Goal: Task Accomplishment & Management: Manage account settings

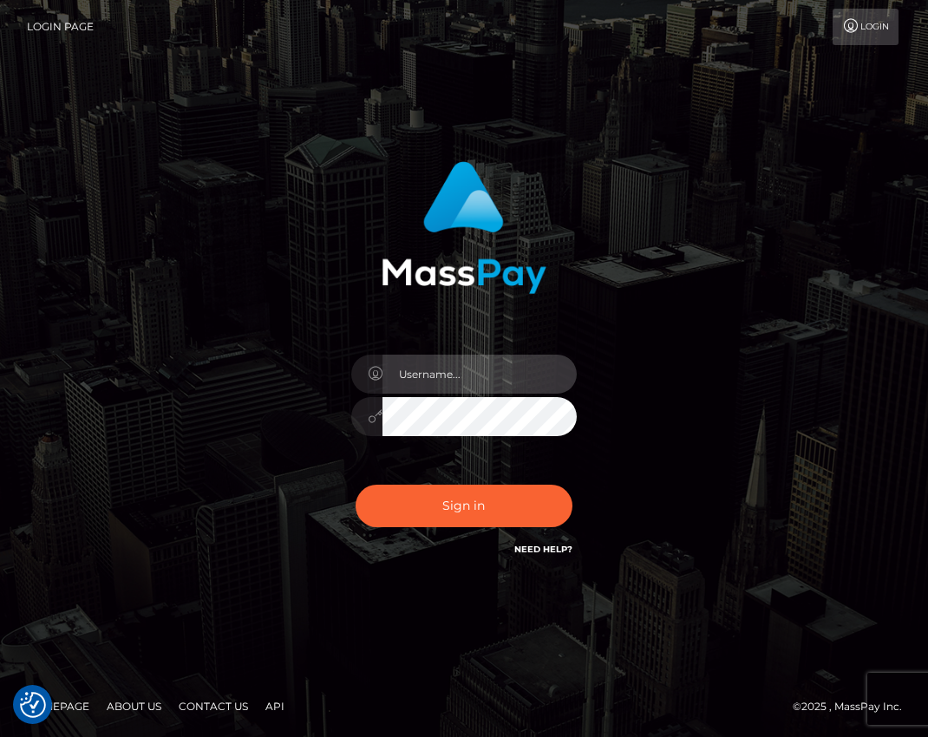
click at [457, 379] on input "text" at bounding box center [479, 374] width 194 height 39
type input "[EMAIL_ADDRESS][DOMAIN_NAME]"
click at [355, 485] on button "Sign in" at bounding box center [463, 506] width 217 height 42
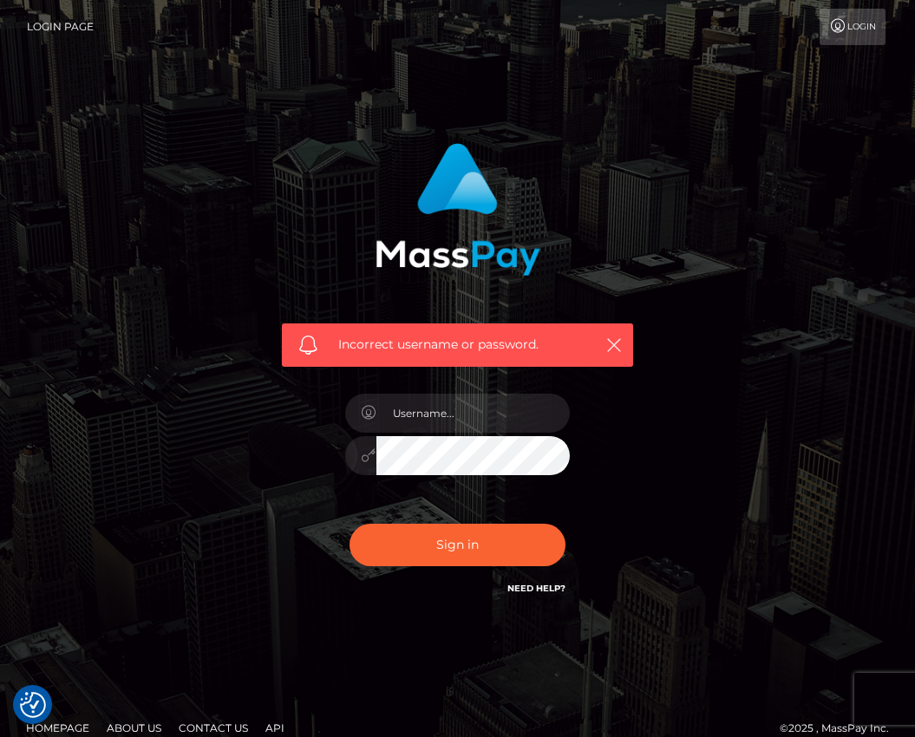
drag, startPoint x: 303, startPoint y: 343, endPoint x: 312, endPoint y: 343, distance: 9.5
click at [303, 343] on span at bounding box center [307, 345] width 19 height 19
click at [544, 583] on link "Need Help?" at bounding box center [536, 588] width 58 height 11
click at [527, 589] on link "Need Help?" at bounding box center [536, 588] width 58 height 11
drag, startPoint x: 772, startPoint y: 156, endPoint x: 786, endPoint y: 115, distance: 43.0
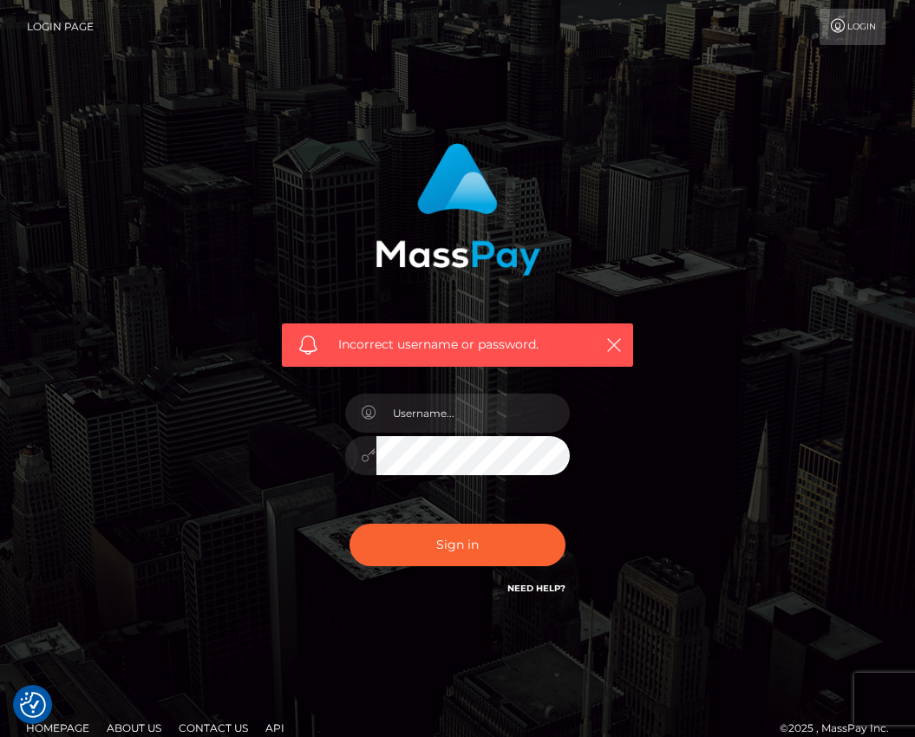
click at [772, 156] on div "Incorrect username or password." at bounding box center [458, 379] width 832 height 499
click at [833, 16] on link "Login" at bounding box center [852, 27] width 66 height 36
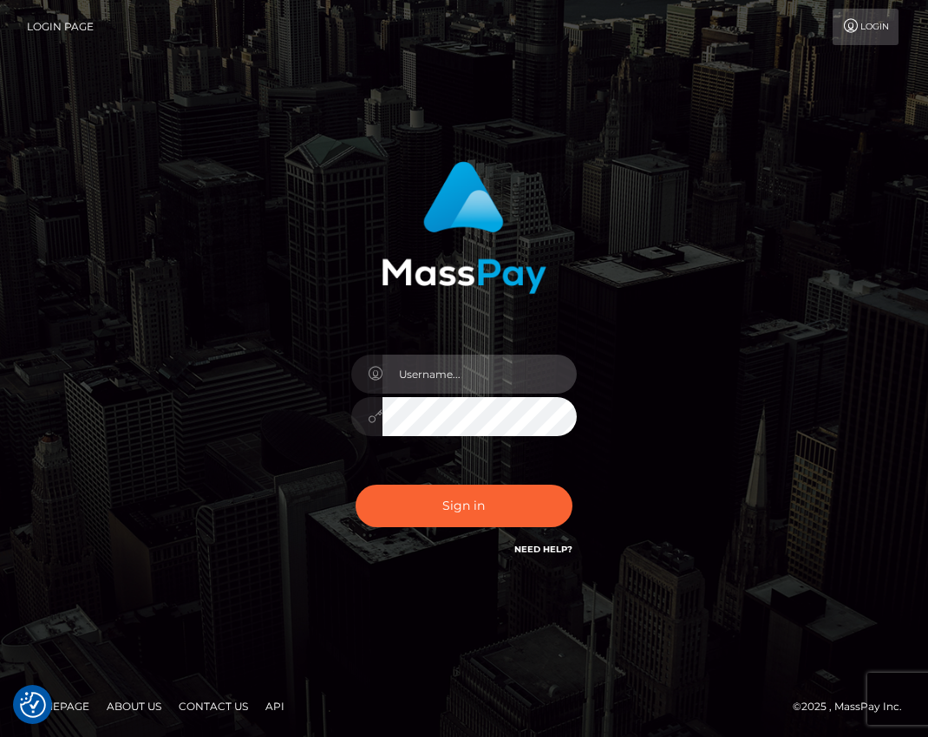
click at [466, 384] on input "text" at bounding box center [479, 374] width 194 height 39
type input "[EMAIL_ADDRESS][DOMAIN_NAME]"
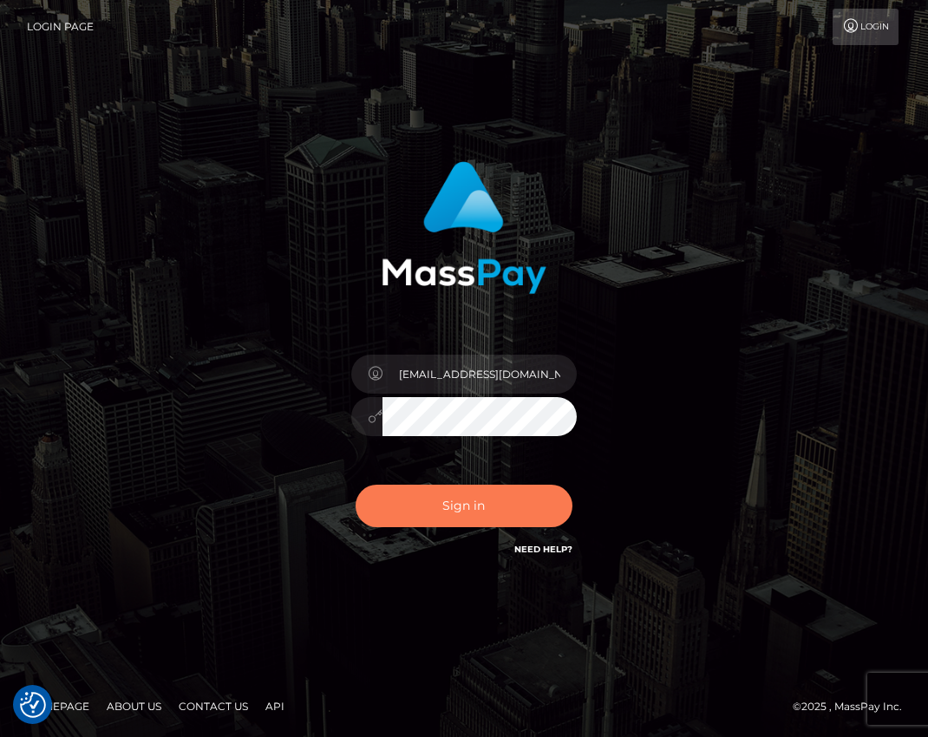
click at [448, 498] on button "Sign in" at bounding box center [463, 506] width 217 height 42
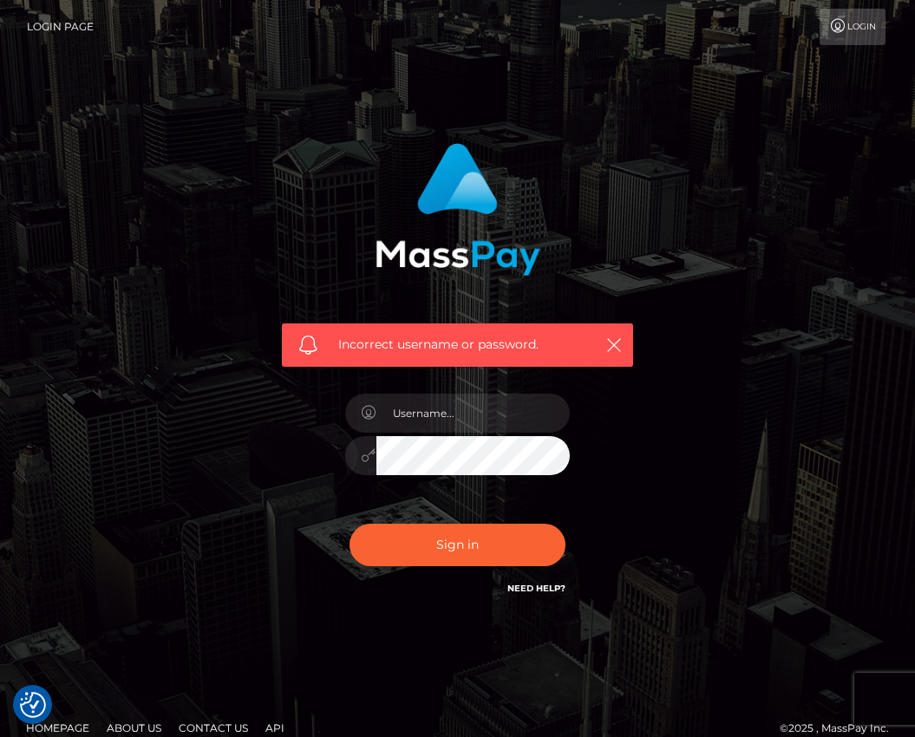
click at [633, 244] on div "Incorrect username or password." at bounding box center [457, 248] width 377 height 237
click at [447, 424] on input "text" at bounding box center [473, 413] width 194 height 39
type input "[EMAIL_ADDRESS][DOMAIN_NAME]"
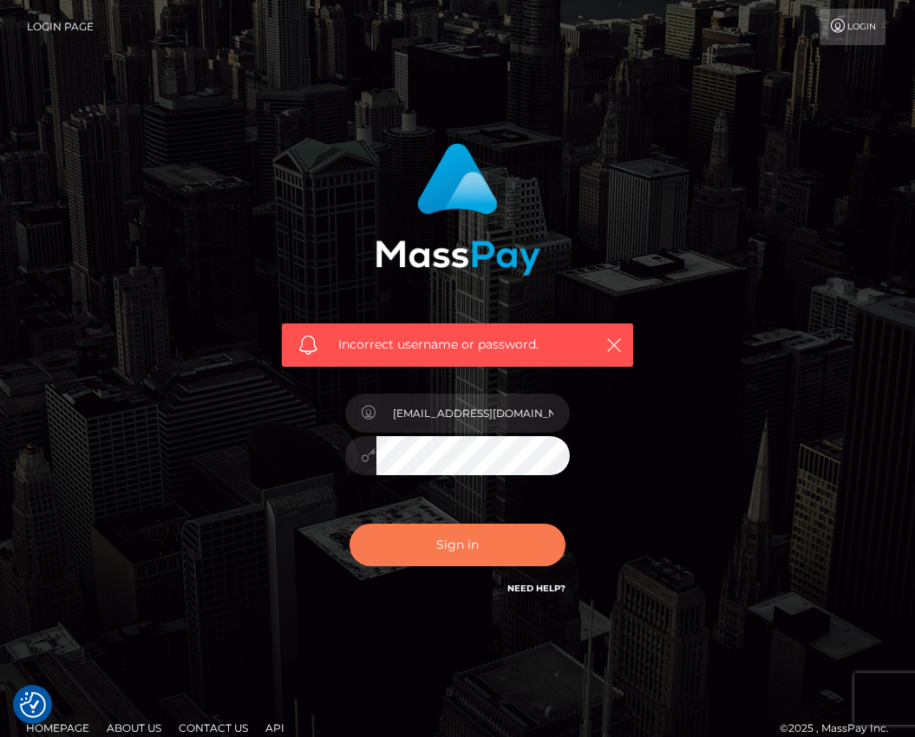
click at [449, 542] on button "Sign in" at bounding box center [457, 545] width 217 height 42
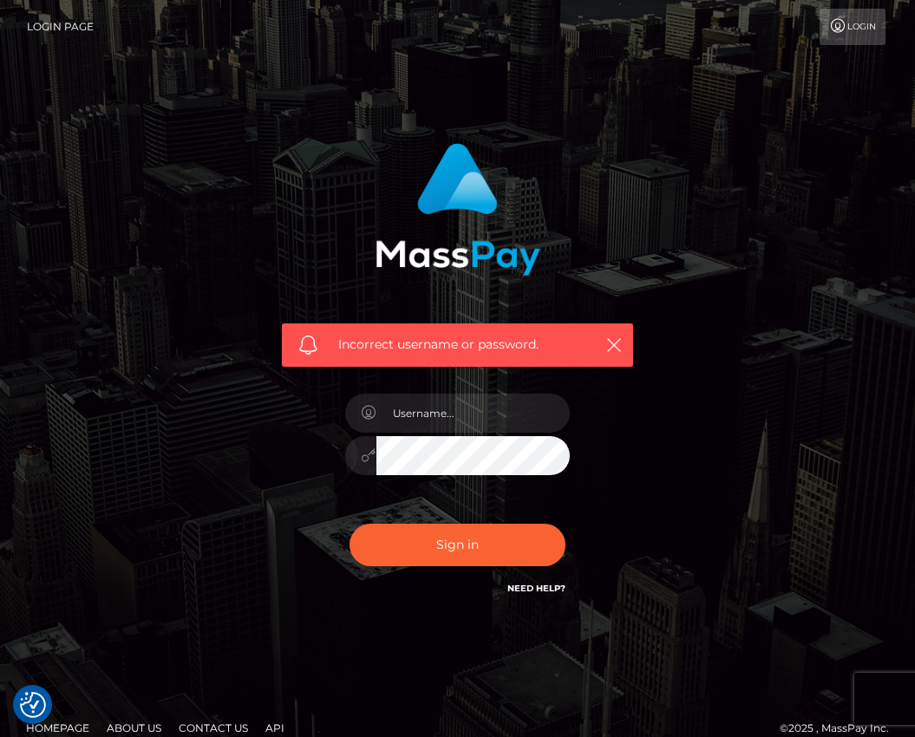
click at [199, 724] on link "Contact Us" at bounding box center [213, 727] width 83 height 27
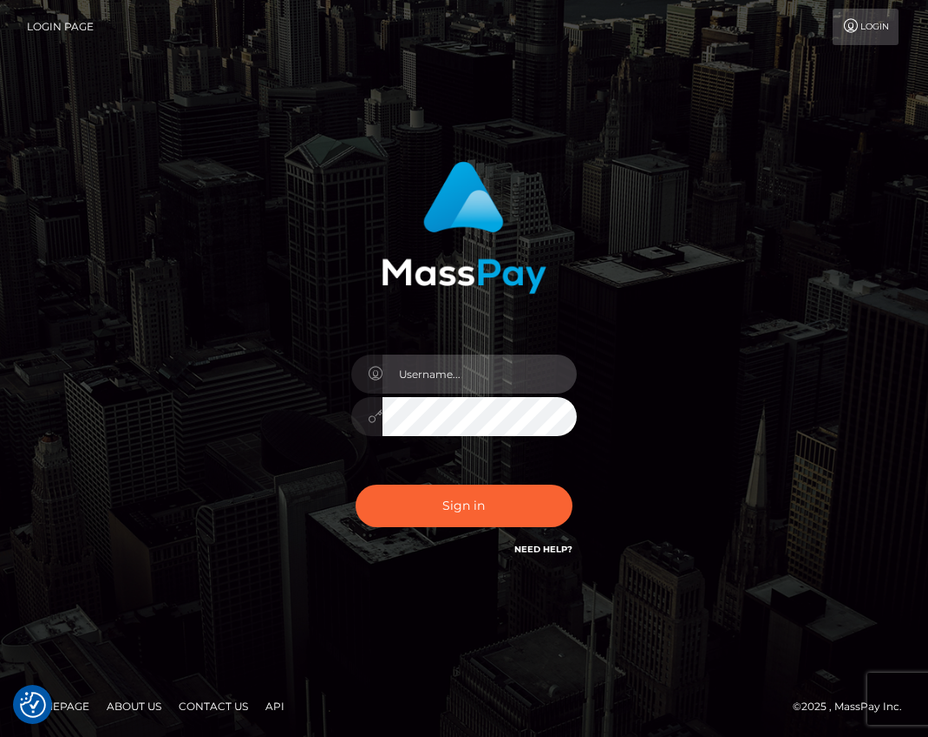
click at [422, 377] on input "text" at bounding box center [479, 374] width 194 height 39
type input "[EMAIL_ADDRESS][DOMAIN_NAME]"
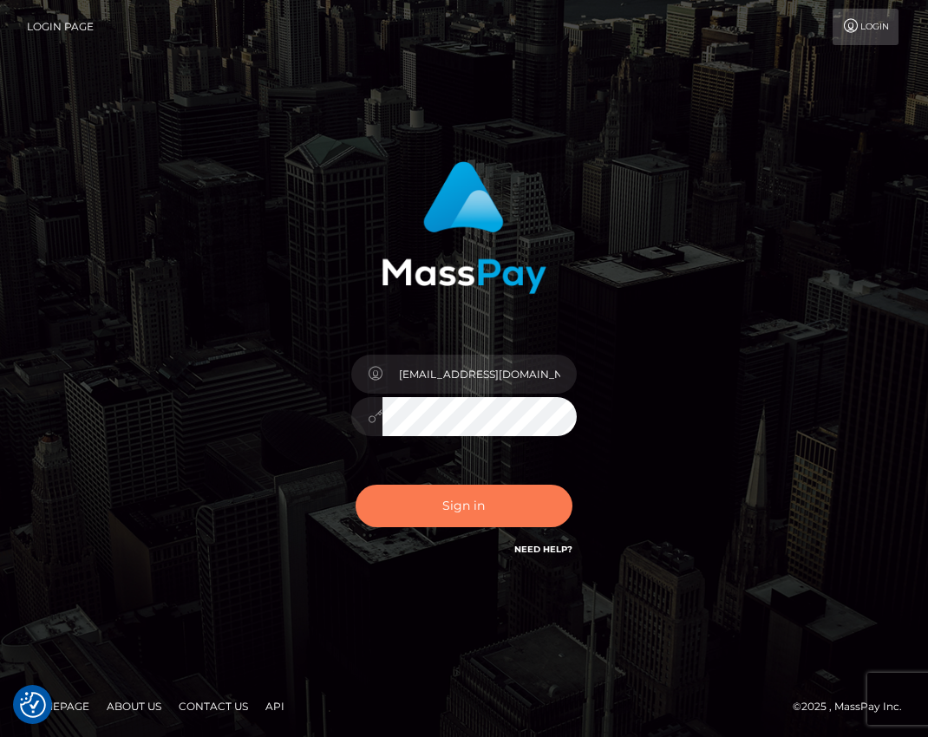
click at [442, 499] on button "Sign in" at bounding box center [463, 506] width 217 height 42
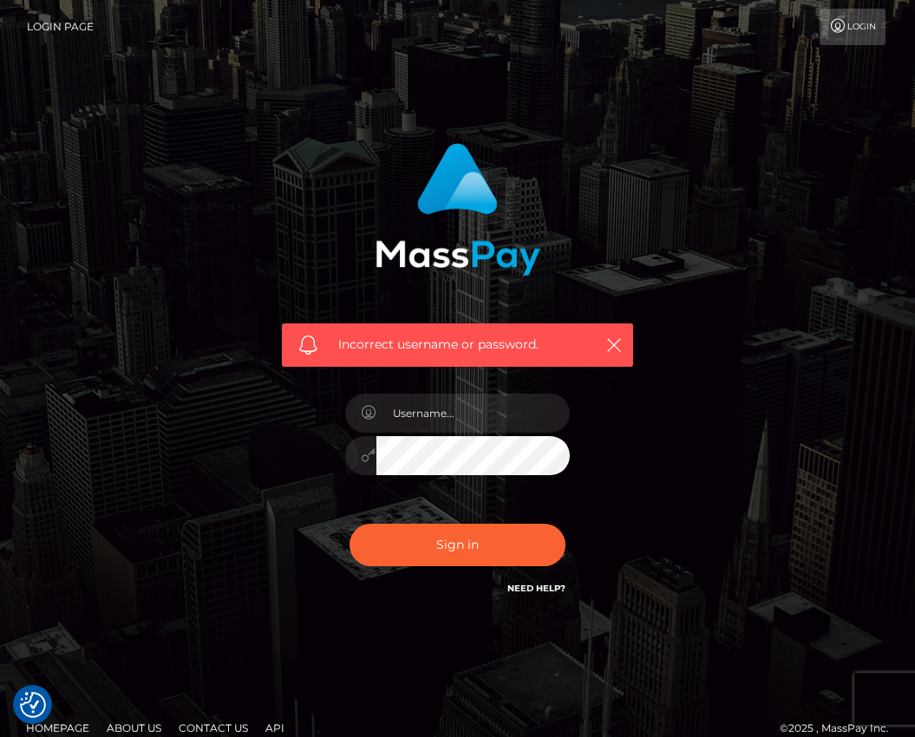
click at [366, 639] on div "Incorrect username or password." at bounding box center [457, 379] width 915 height 759
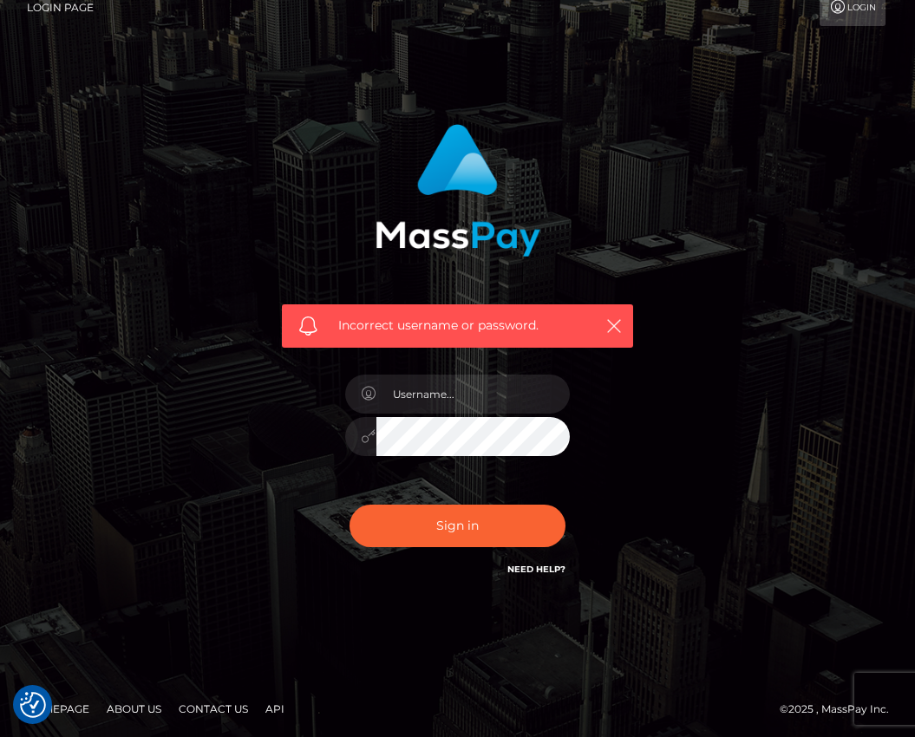
scroll to position [22, 0]
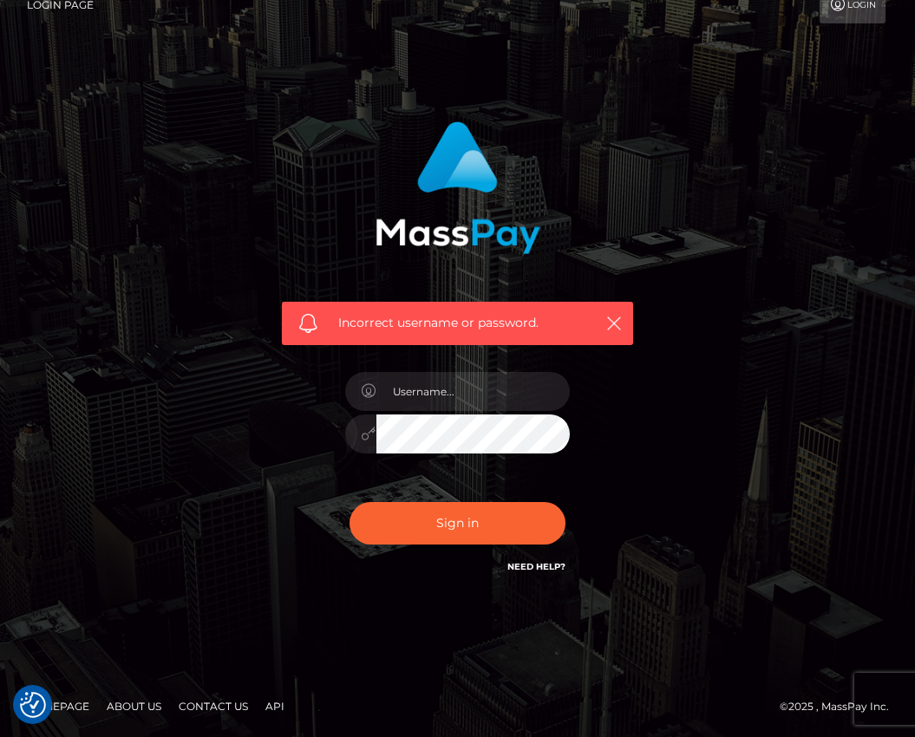
click at [198, 705] on link "Contact Us" at bounding box center [213, 706] width 83 height 27
click at [465, 412] on div at bounding box center [457, 425] width 251 height 133
click at [470, 383] on input "text" at bounding box center [473, 391] width 194 height 39
click at [714, 370] on div "Incorrect username or password." at bounding box center [458, 357] width 832 height 499
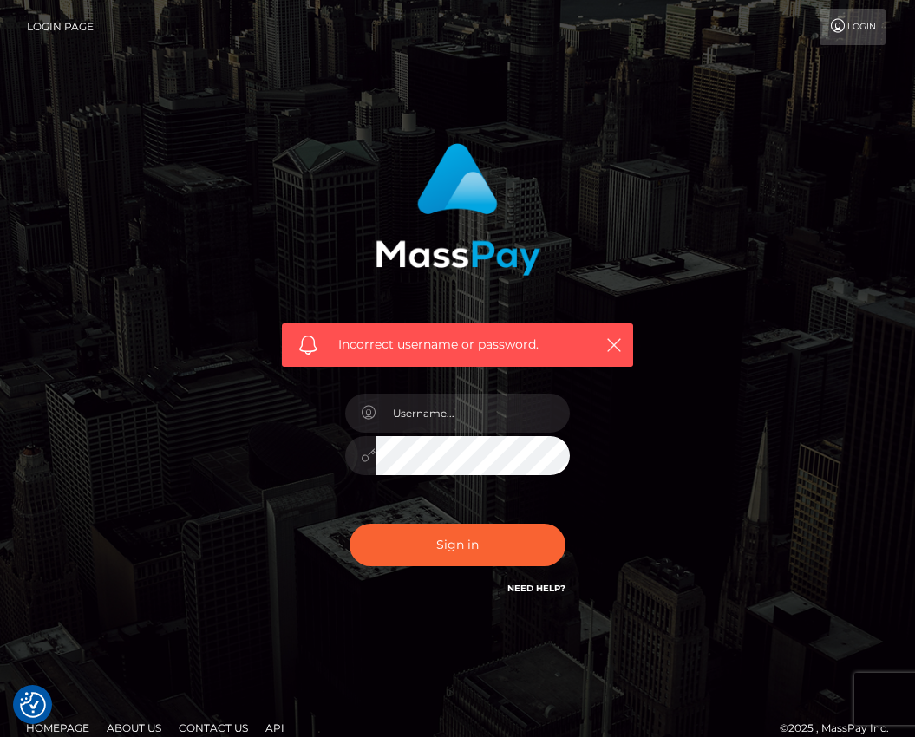
click at [62, 24] on link "Login Page" at bounding box center [60, 27] width 67 height 36
